Goal: Task Accomplishment & Management: Use online tool/utility

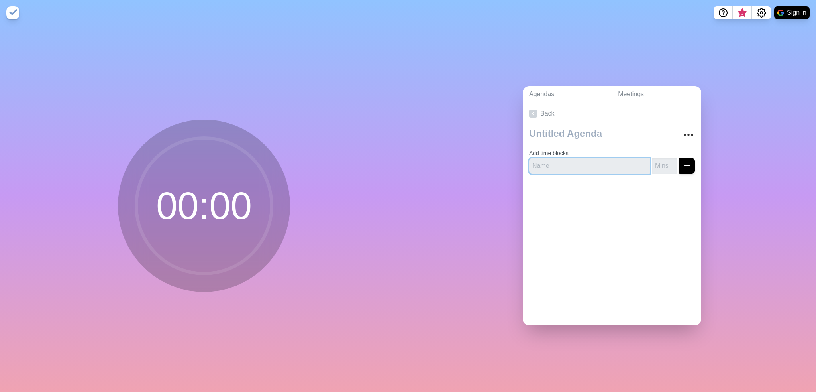
click at [563, 159] on input "text" at bounding box center [589, 166] width 121 height 16
type input "Agenda 1"
click at [652, 161] on input "number" at bounding box center [665, 166] width 26 height 16
type input "30"
click at [682, 161] on icon "submit" at bounding box center [687, 166] width 10 height 10
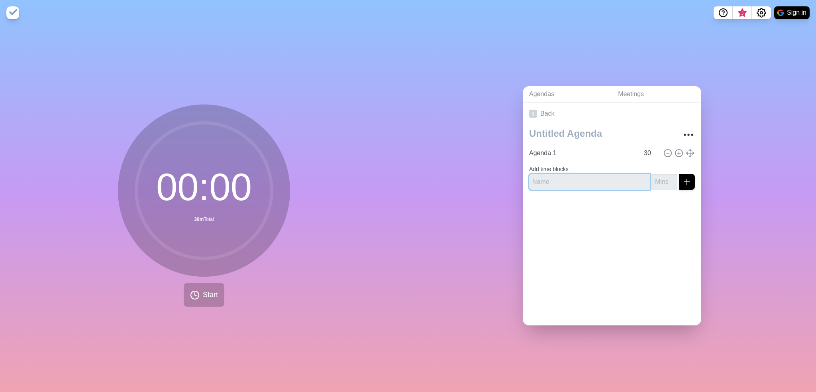
click at [583, 179] on input "text" at bounding box center [589, 182] width 121 height 16
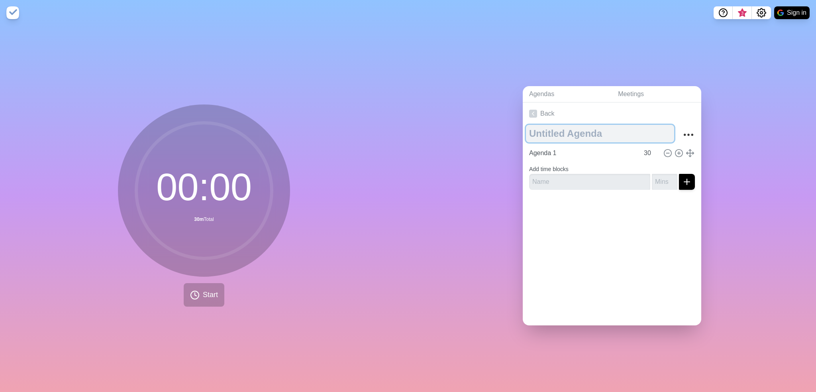
click at [582, 132] on textarea at bounding box center [600, 134] width 148 height 18
click at [626, 130] on textarea at bounding box center [600, 134] width 148 height 18
type textarea "Meeting"
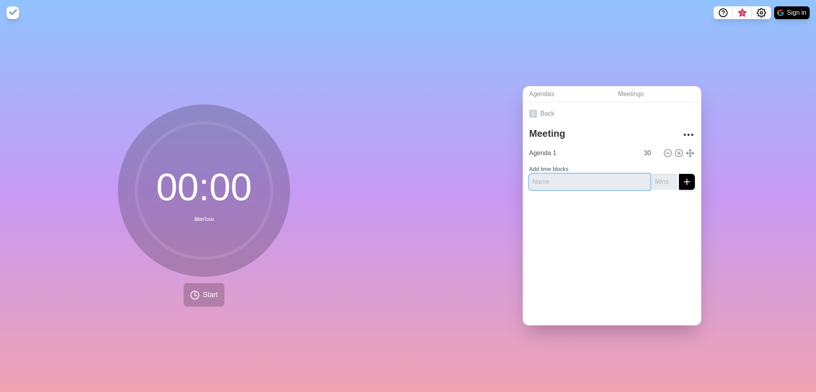
click at [579, 183] on input "text" at bounding box center [589, 182] width 121 height 16
type input "Agenda 2"
click at [662, 180] on input "-1" at bounding box center [665, 182] width 26 height 16
drag, startPoint x: 649, startPoint y: 181, endPoint x: 638, endPoint y: 179, distance: 10.9
click at [638, 179] on div "Agenda 2 -1" at bounding box center [612, 182] width 166 height 16
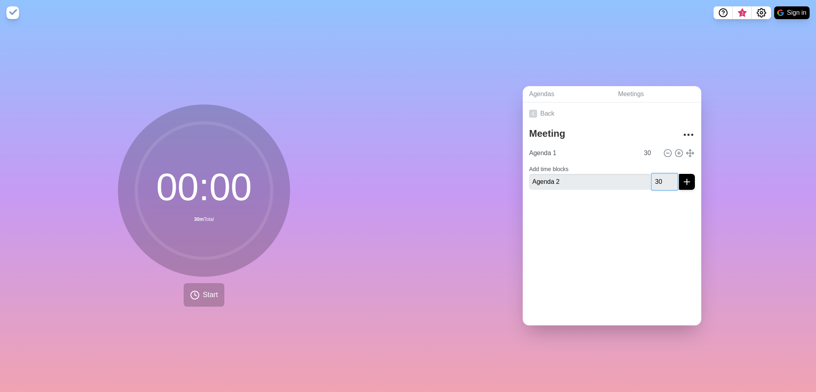
type input "30"
click at [684, 182] on line "submit" at bounding box center [687, 182] width 6 height 0
click at [193, 292] on icon at bounding box center [195, 295] width 10 height 10
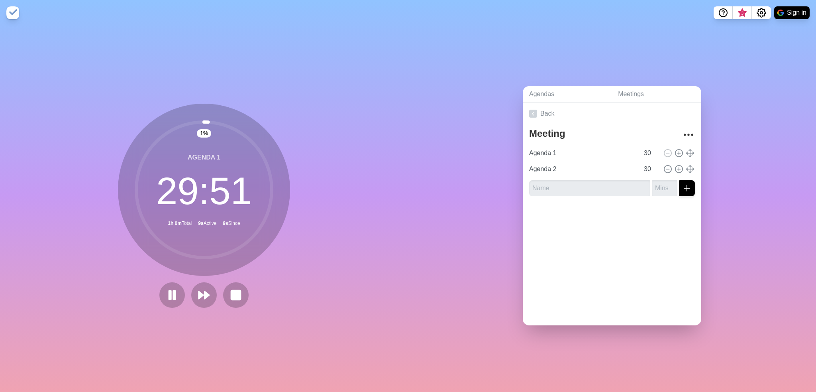
click at [8, 11] on img at bounding box center [12, 12] width 13 height 13
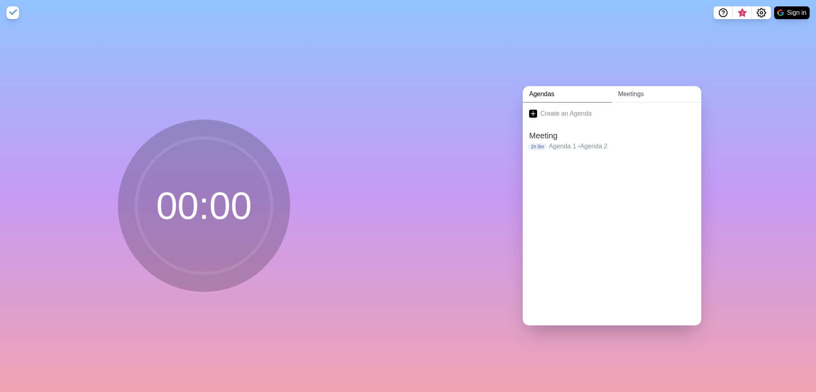
click at [664, 92] on link "Meetings" at bounding box center [657, 94] width 90 height 16
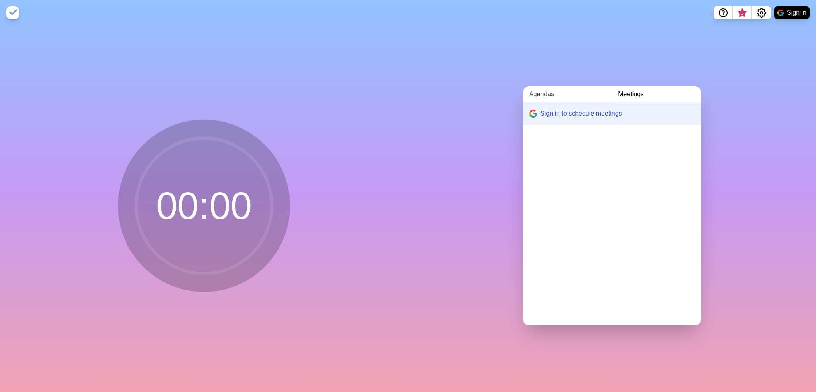
click at [567, 94] on link "Agendas" at bounding box center [567, 94] width 89 height 16
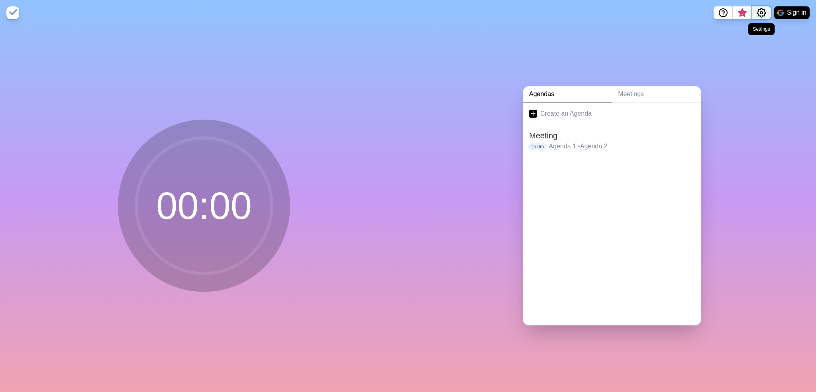
click at [760, 17] on icon "Settings" at bounding box center [762, 13] width 10 height 10
click at [747, 15] on span "3" at bounding box center [742, 15] width 13 height 17
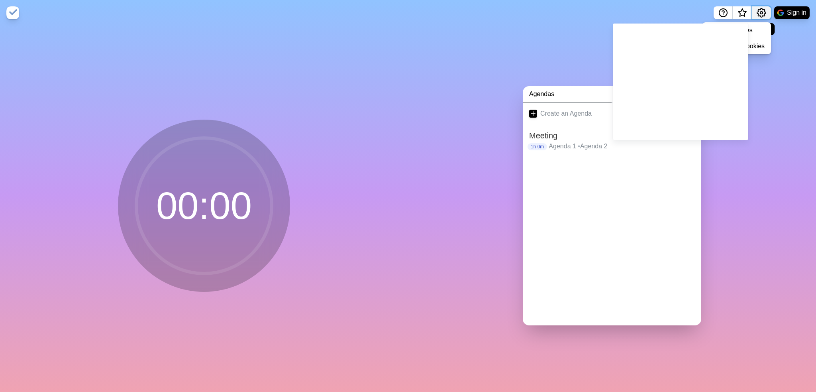
click at [759, 14] on icon "Settings" at bounding box center [762, 13] width 10 height 10
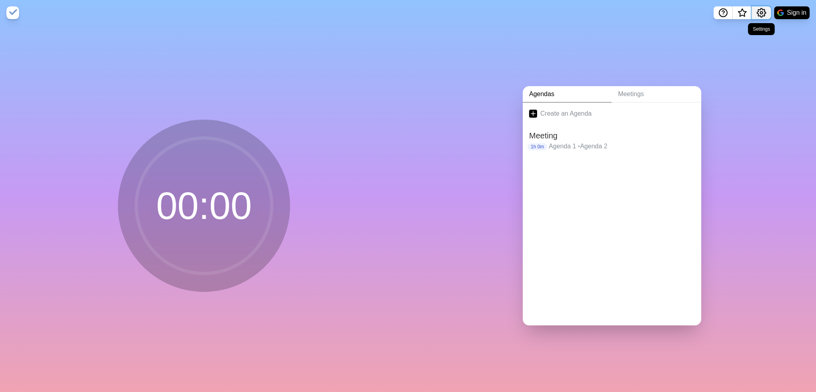
click at [765, 16] on icon "Settings" at bounding box center [762, 13] width 10 height 10
click at [754, 31] on div "Preferences" at bounding box center [737, 30] width 69 height 16
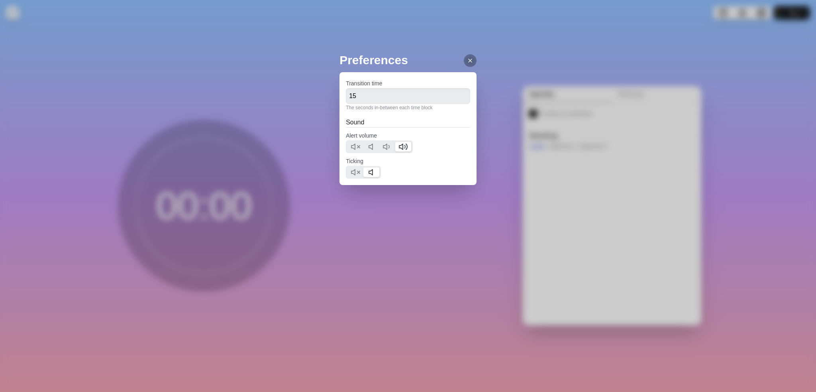
click at [467, 60] on icon at bounding box center [470, 60] width 6 height 6
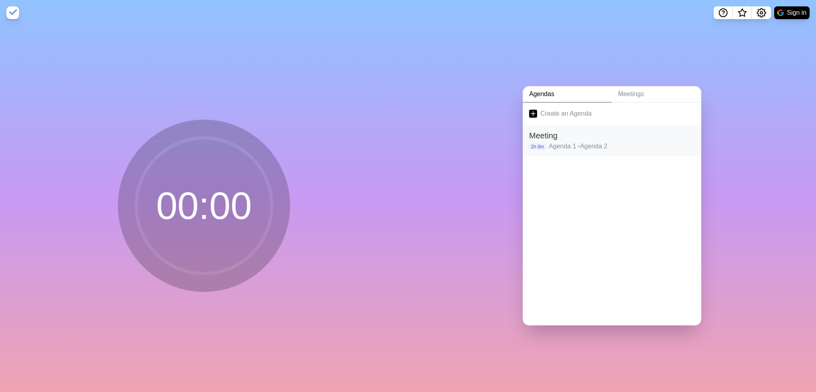
click at [664, 132] on h2 "Meeting" at bounding box center [612, 136] width 166 height 12
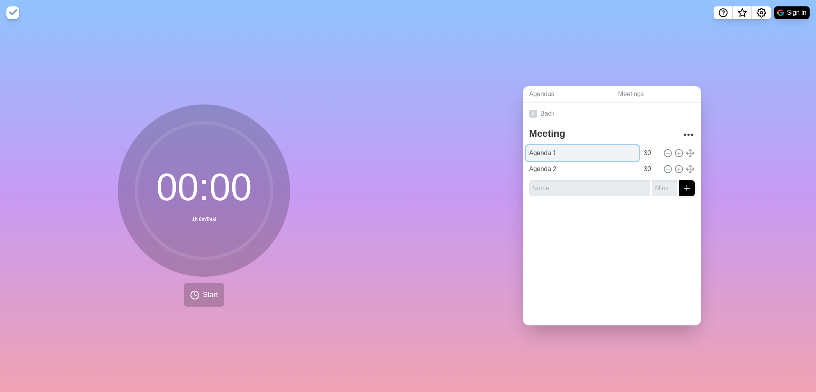
click at [579, 148] on input "Agenda 1" at bounding box center [582, 153] width 113 height 16
click at [588, 147] on input "Agenda 1" at bounding box center [582, 153] width 113 height 16
click at [266, 39] on div "00 : 00 1h 0m Total Start" at bounding box center [204, 209] width 408 height 366
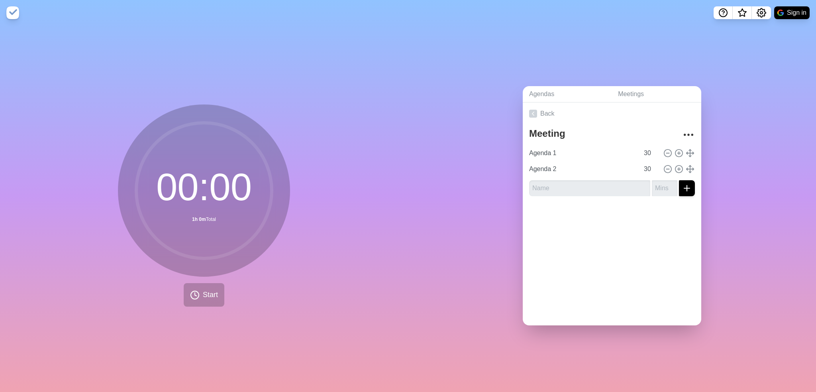
click at [13, 6] on img at bounding box center [12, 12] width 13 height 13
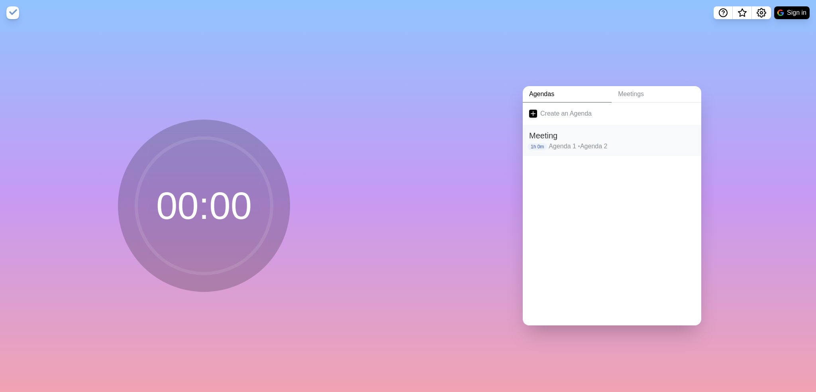
click at [578, 143] on span "•" at bounding box center [579, 146] width 2 height 7
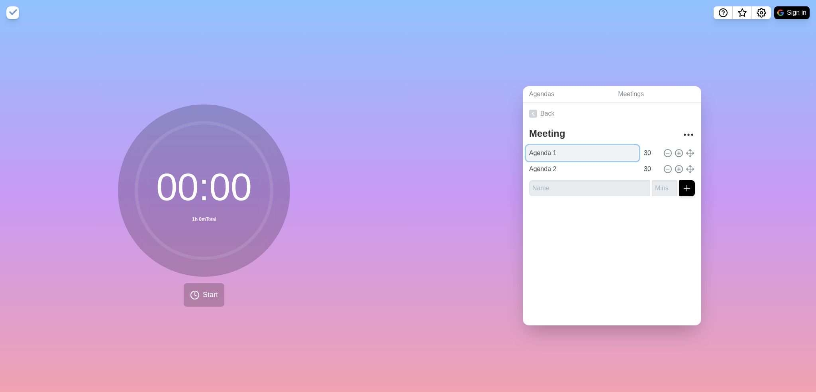
click at [567, 153] on input "Agenda 1" at bounding box center [582, 153] width 113 height 16
type input "Agenda Item 1"
click at [530, 167] on input "Agenda 2" at bounding box center [582, 169] width 113 height 16
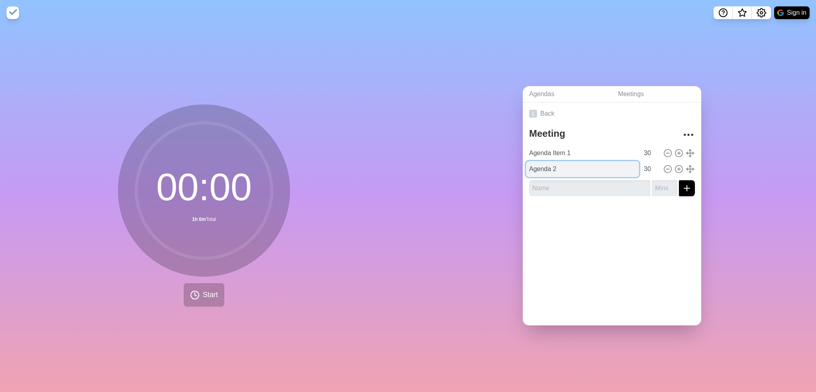
click at [530, 167] on input "Agenda 2" at bounding box center [582, 169] width 113 height 16
type input "Break"
click at [544, 180] on input "text" at bounding box center [589, 188] width 121 height 16
type input "Agenda Item 2"
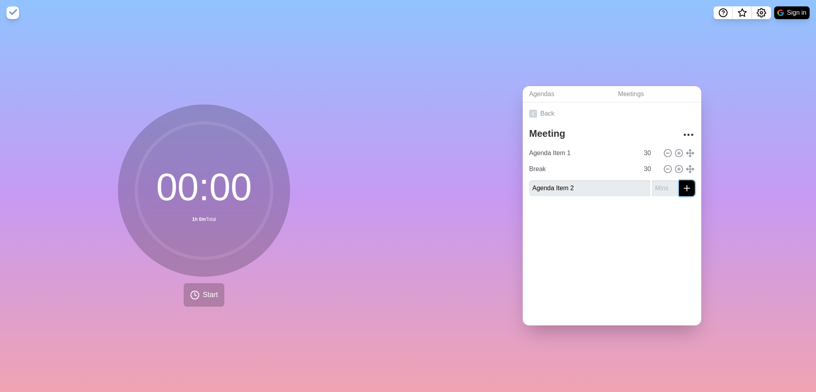
click at [682, 185] on icon "submit" at bounding box center [687, 188] width 10 height 10
click at [659, 185] on input "number" at bounding box center [665, 188] width 26 height 16
type input "30"
click at [679, 180] on button "submit" at bounding box center [687, 188] width 16 height 16
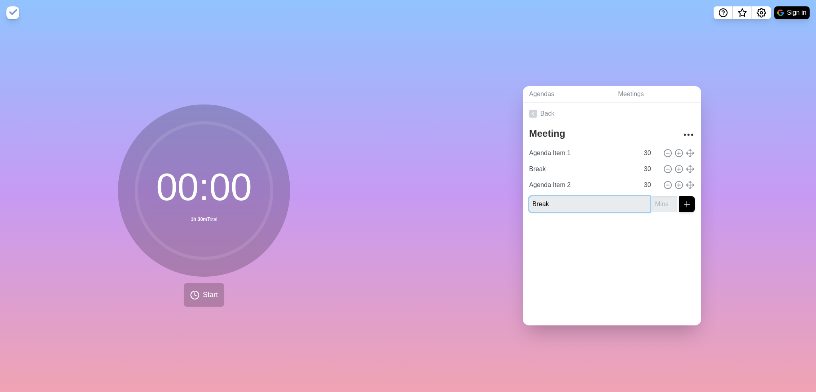
type input "Break"
click at [679, 196] on button "submit" at bounding box center [687, 204] width 16 height 16
type input "15"
click at [679, 196] on button "submit" at bounding box center [687, 204] width 16 height 16
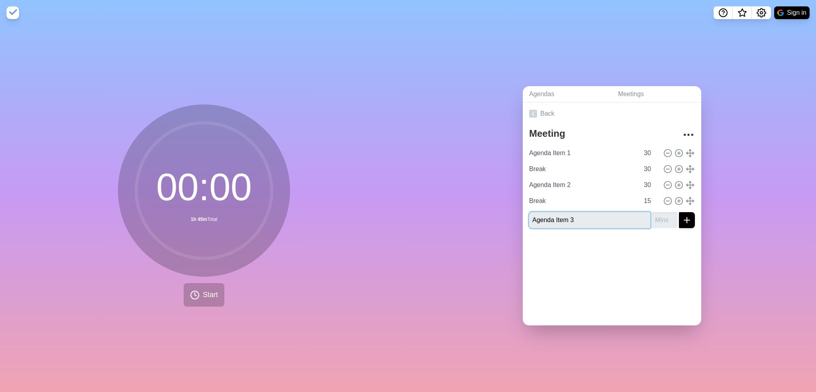
type input "Agenda Item 3"
type input "30"
click at [679, 212] on button "submit" at bounding box center [687, 220] width 16 height 16
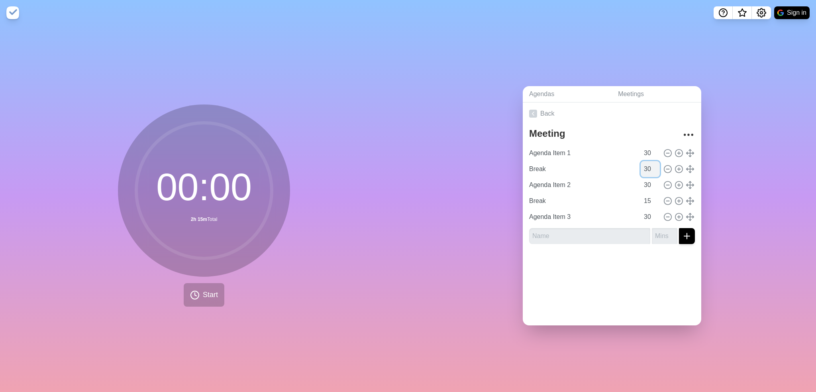
click at [641, 171] on input "30" at bounding box center [650, 169] width 19 height 16
type input "15"
click at [641, 194] on input "15" at bounding box center [650, 201] width 19 height 16
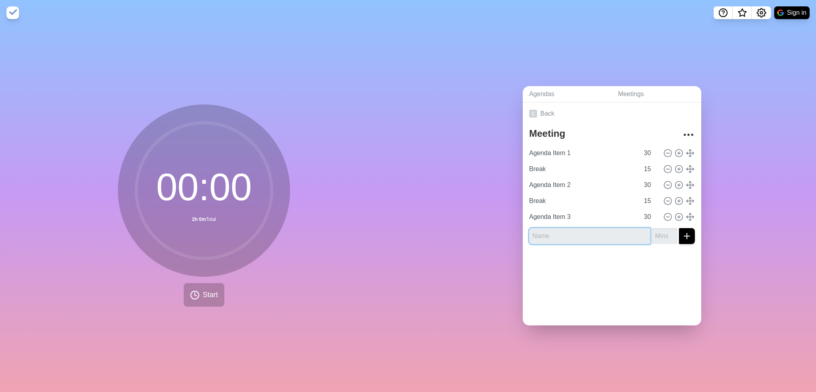
click at [591, 236] on input "text" at bounding box center [589, 236] width 121 height 16
type input "Break"
type input "15"
click at [679, 228] on button "submit" at bounding box center [687, 236] width 16 height 16
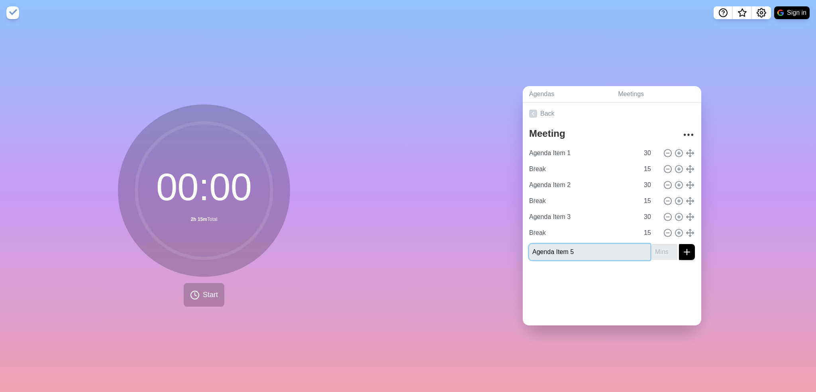
click at [618, 247] on input "Agenda Item 5" at bounding box center [589, 252] width 121 height 16
type input "Agenda Item 4"
type input "30"
click at [687, 266] on div at bounding box center [612, 282] width 179 height 32
click at [682, 247] on icon "submit" at bounding box center [687, 252] width 10 height 10
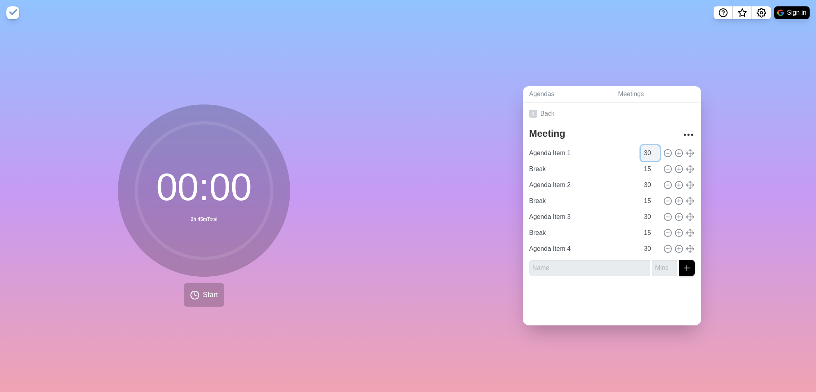
click at [642, 147] on input "30" at bounding box center [650, 153] width 19 height 16
type input "60"
click at [641, 244] on input "30" at bounding box center [650, 249] width 19 height 16
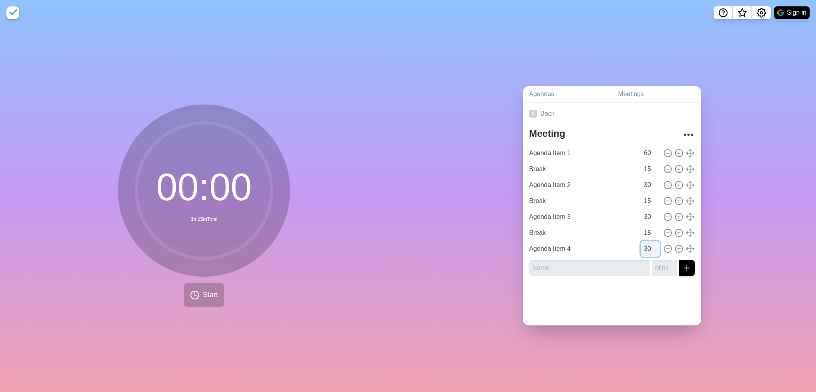
click at [641, 244] on input "30" at bounding box center [650, 249] width 19 height 16
type input "45"
click at [603, 277] on div "Meeting Agenda Item 1 60 Break 15 Agenda Item 2 30 Break 15 Agenda Item 3 30 Br…" at bounding box center [612, 203] width 179 height 157
click at [566, 282] on div at bounding box center [612, 298] width 179 height 32
click at [632, 284] on div at bounding box center [612, 298] width 179 height 32
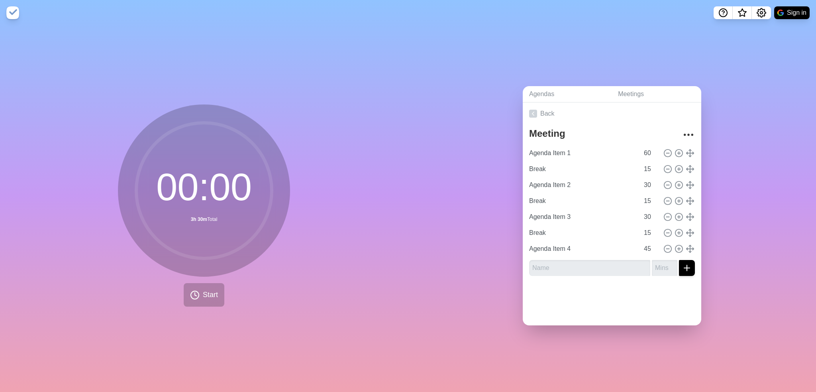
click at [607, 291] on div at bounding box center [612, 298] width 179 height 32
click at [634, 296] on div at bounding box center [612, 298] width 179 height 32
click at [539, 127] on textarea "Meeting" at bounding box center [600, 134] width 148 height 18
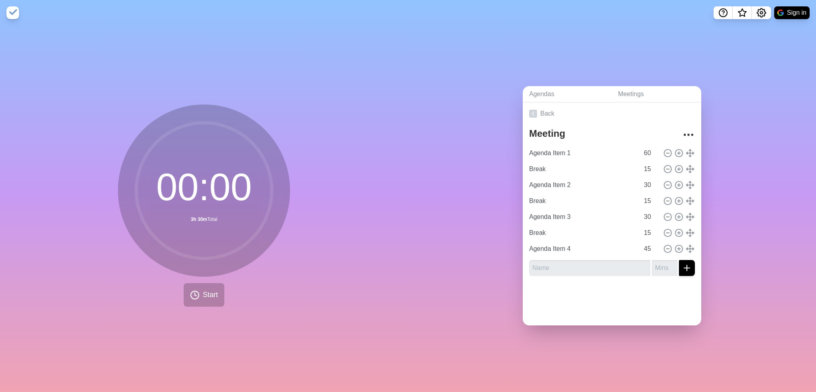
click at [628, 296] on div at bounding box center [612, 298] width 179 height 32
click at [546, 133] on textarea "Meeting" at bounding box center [600, 134] width 148 height 18
click at [555, 169] on input "Break" at bounding box center [582, 169] width 113 height 16
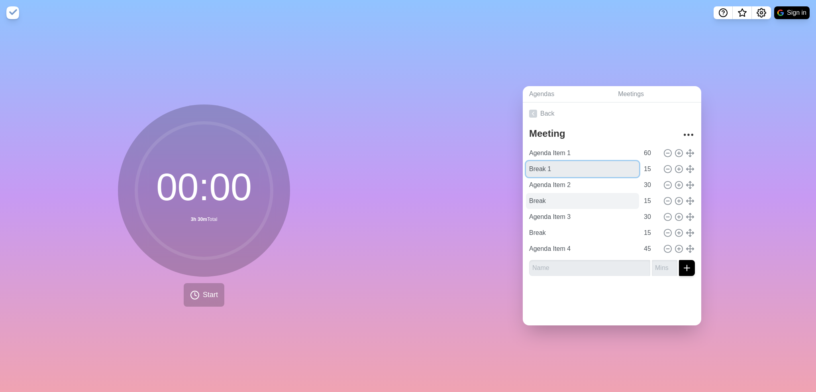
type input "Break 1"
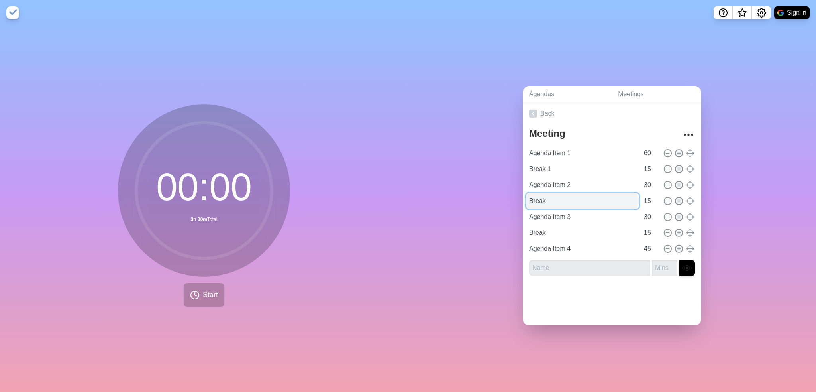
click at [554, 197] on input "Break" at bounding box center [582, 201] width 113 height 16
type input "Break 2"
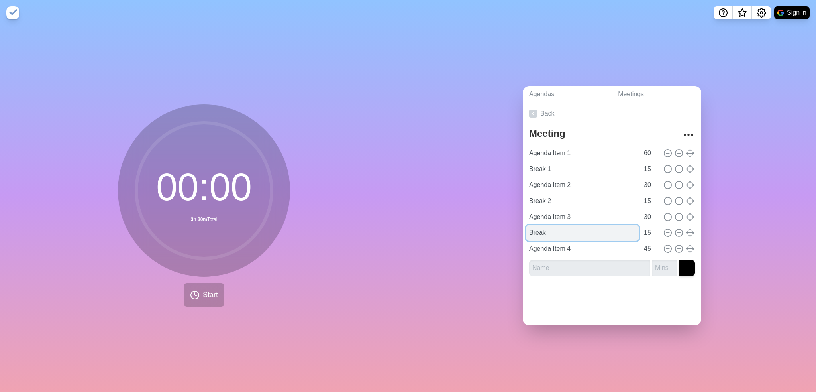
click at [555, 228] on input "Break" at bounding box center [582, 233] width 113 height 16
type input "Break 3"
click at [590, 286] on div at bounding box center [612, 298] width 179 height 32
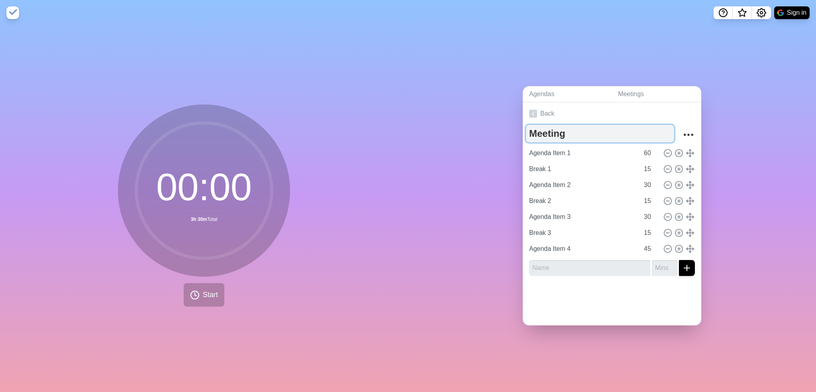
click at [562, 137] on textarea "Meeting" at bounding box center [600, 134] width 148 height 18
click at [561, 137] on textarea "Meeting" at bounding box center [600, 134] width 148 height 18
type textarea "S"
type textarea "Planning Session Meeting"
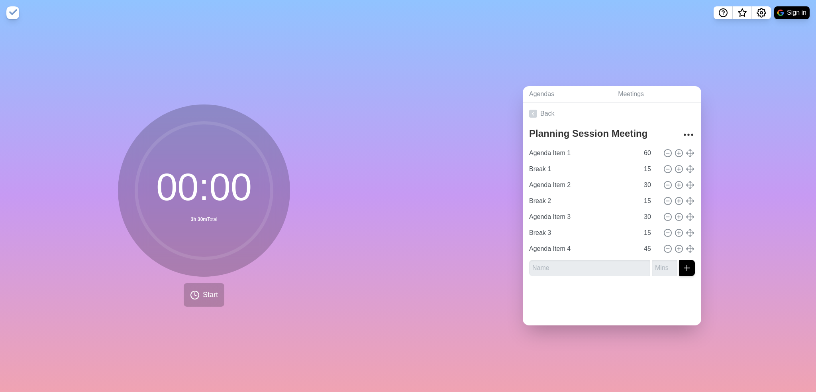
click at [661, 299] on div at bounding box center [612, 298] width 179 height 32
click at [213, 300] on button "Start" at bounding box center [204, 295] width 41 height 24
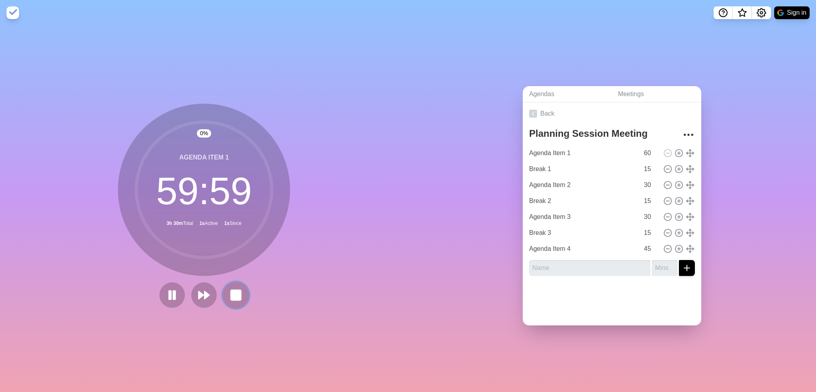
click at [234, 295] on rect at bounding box center [236, 295] width 10 height 10
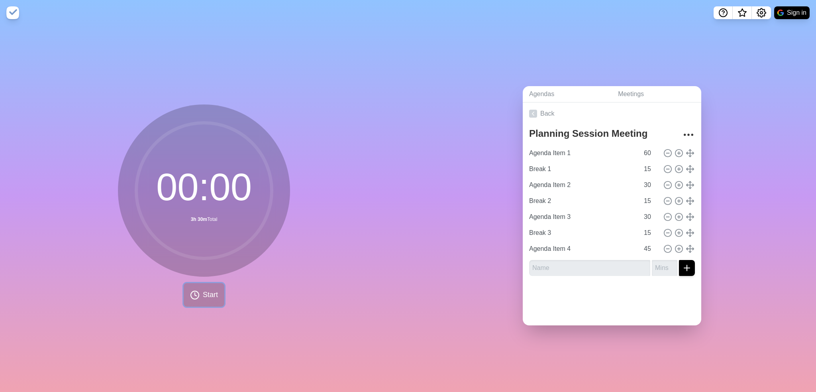
click at [190, 291] on icon at bounding box center [195, 295] width 10 height 10
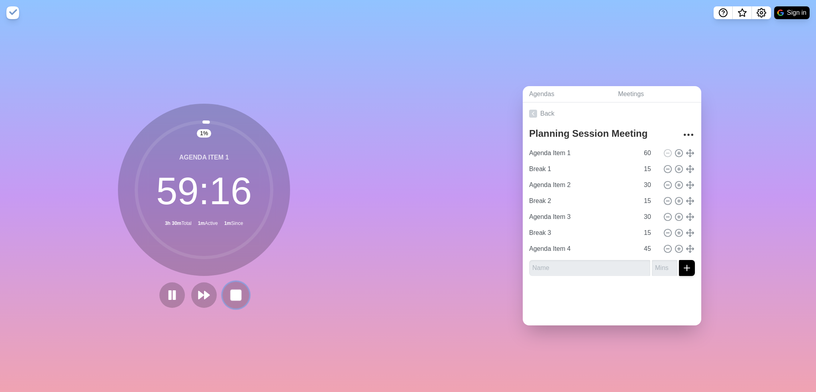
click at [231, 294] on rect at bounding box center [236, 295] width 10 height 10
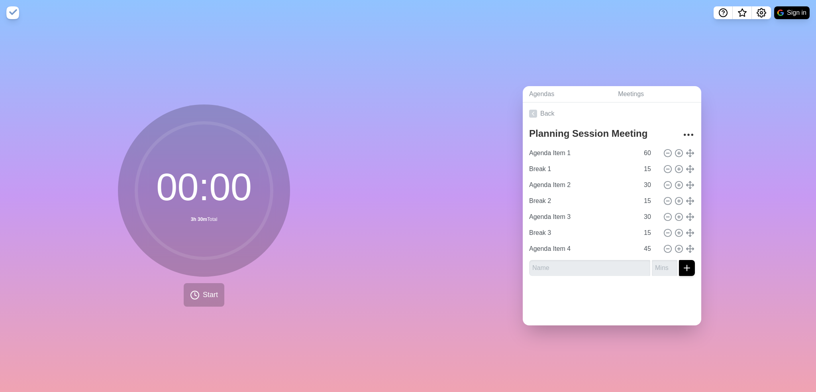
click at [14, 16] on img at bounding box center [12, 12] width 13 height 13
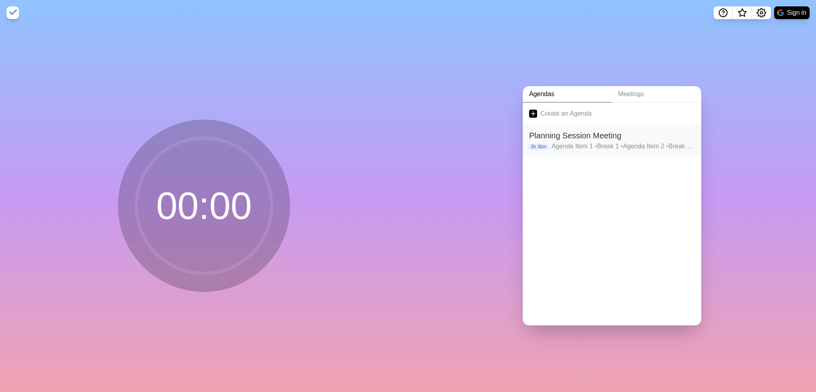
click at [644, 145] on p "Agenda Item 1 • Break 1 • Agenda Item 2 • Break 2 • Agenda Item 3 • Break 3 • A…" at bounding box center [623, 146] width 143 height 10
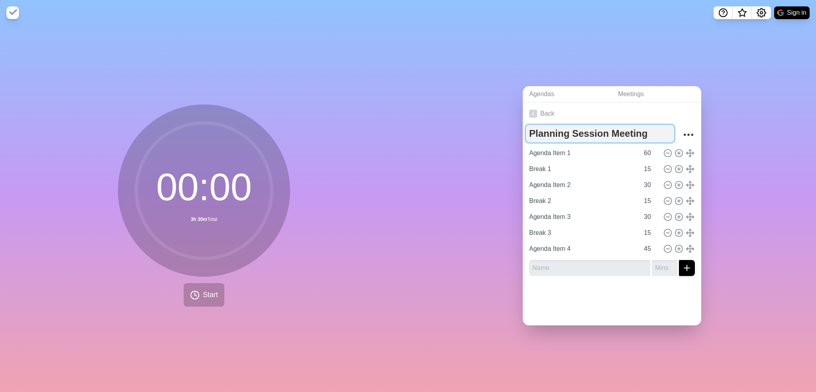
click at [610, 135] on textarea "Planning Session Meeting" at bounding box center [600, 134] width 148 height 18
type textarea "Planning Session"
click at [468, 209] on div "Agendas Meetings Back Planning Session Agenda Item 1 60 Break 1 15 Agenda Item …" at bounding box center [612, 209] width 408 height 366
click at [545, 104] on link "Back" at bounding box center [612, 113] width 179 height 22
